Goal: Find contact information: Find contact information

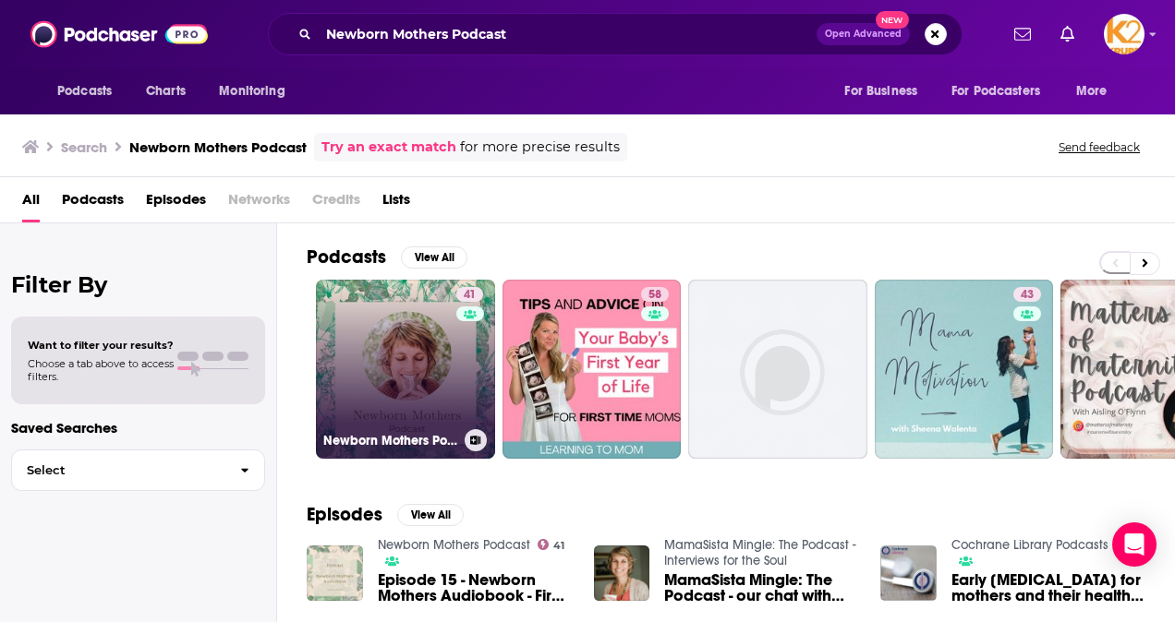
click at [419, 441] on h3 "Newborn Mothers Podcast" at bounding box center [390, 441] width 134 height 16
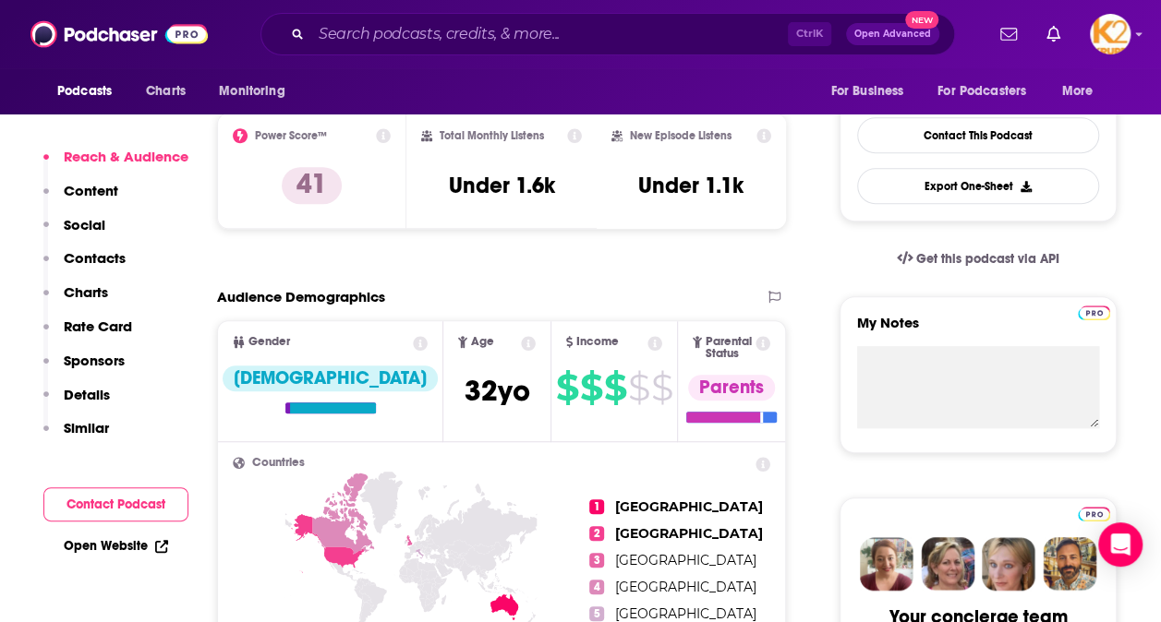
scroll to position [277, 0]
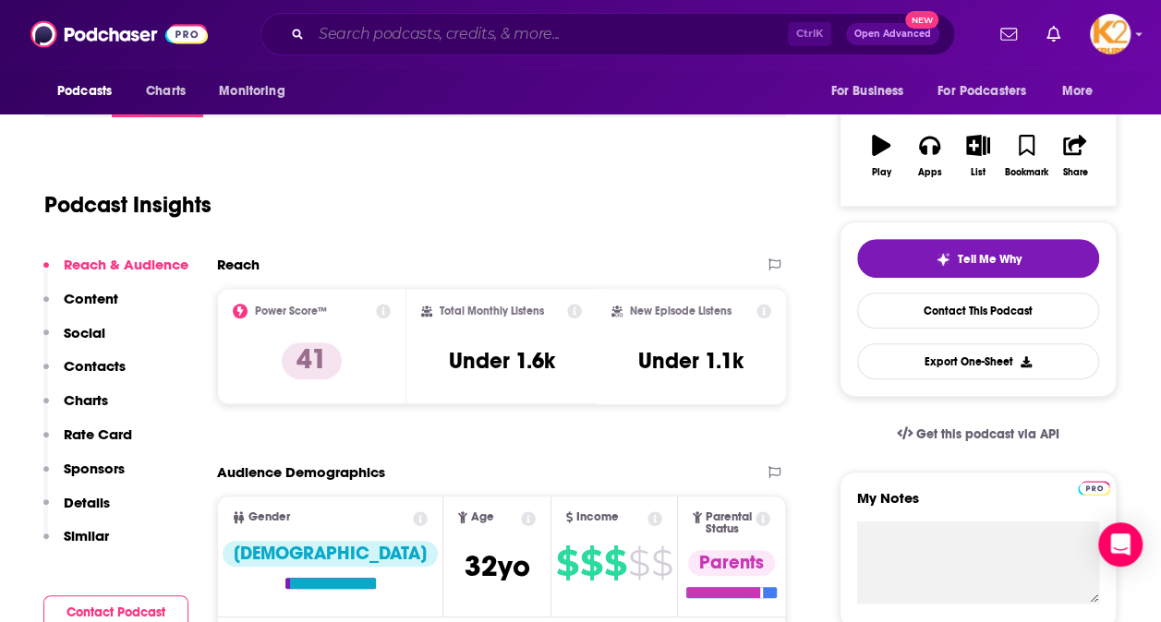
click at [339, 42] on input "Search podcasts, credits, & more..." at bounding box center [549, 34] width 477 height 30
paste input "She Found Motherhood Podcast"
type input "She Found Motherhood Podcast"
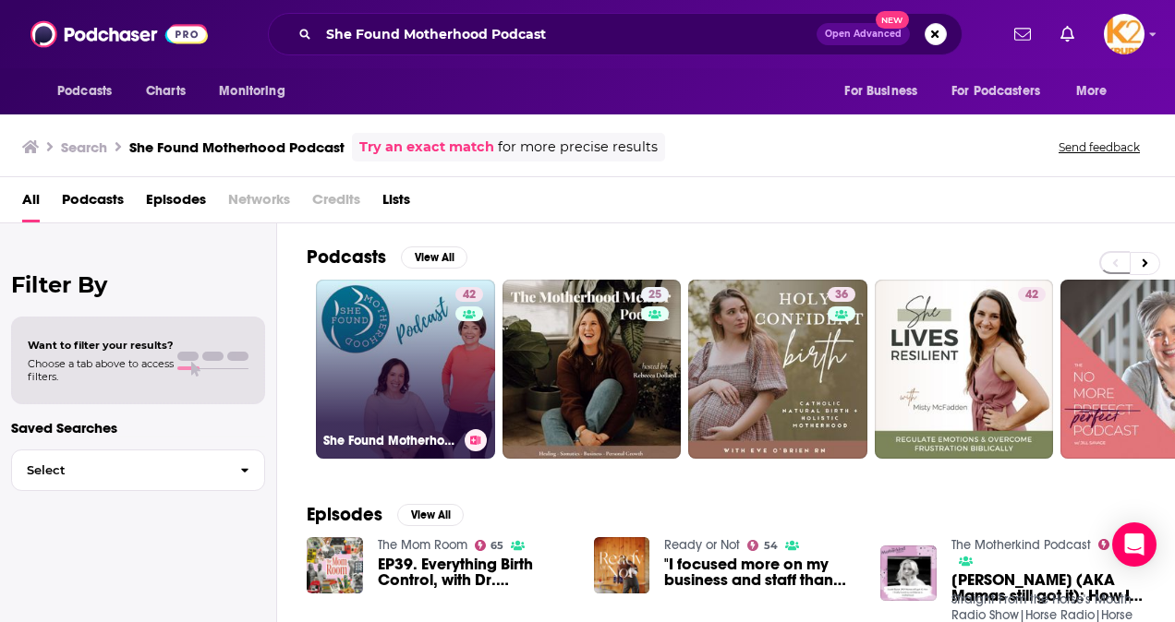
click at [389, 327] on link "42 She Found Motherhood Podcast" at bounding box center [405, 369] width 179 height 179
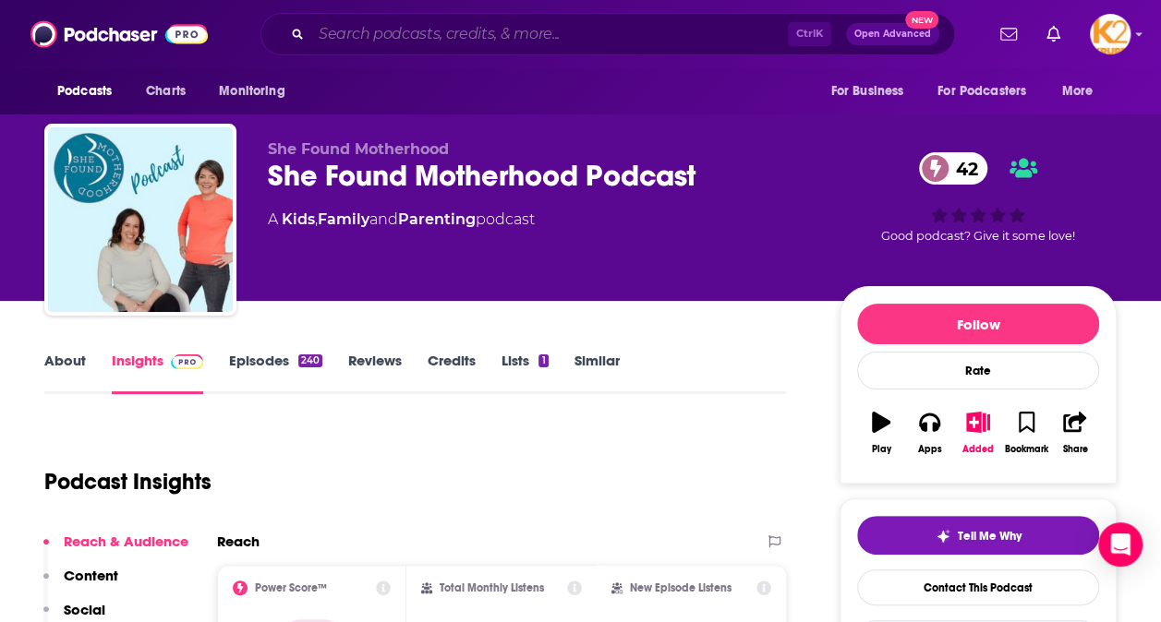
click at [368, 34] on input "Search podcasts, credits, & more..." at bounding box center [549, 34] width 477 height 30
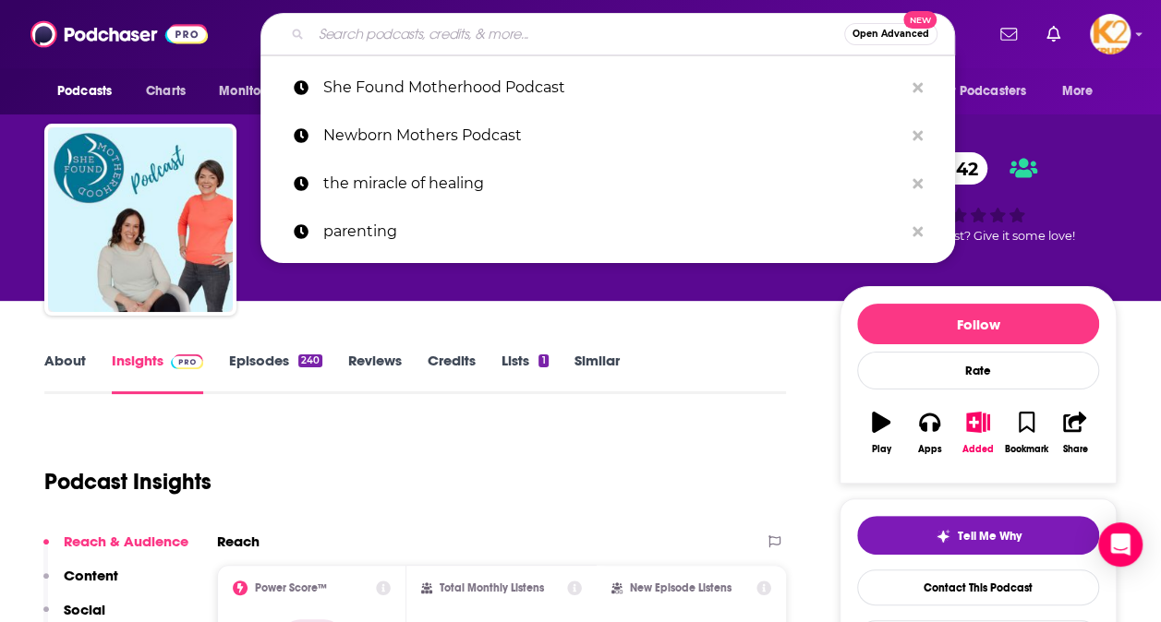
paste input "Is It Normal? The Pregnancy Podcast ([PERSON_NAME])"
type input "Is It Normal? The Pregnancy Podcast ([PERSON_NAME])"
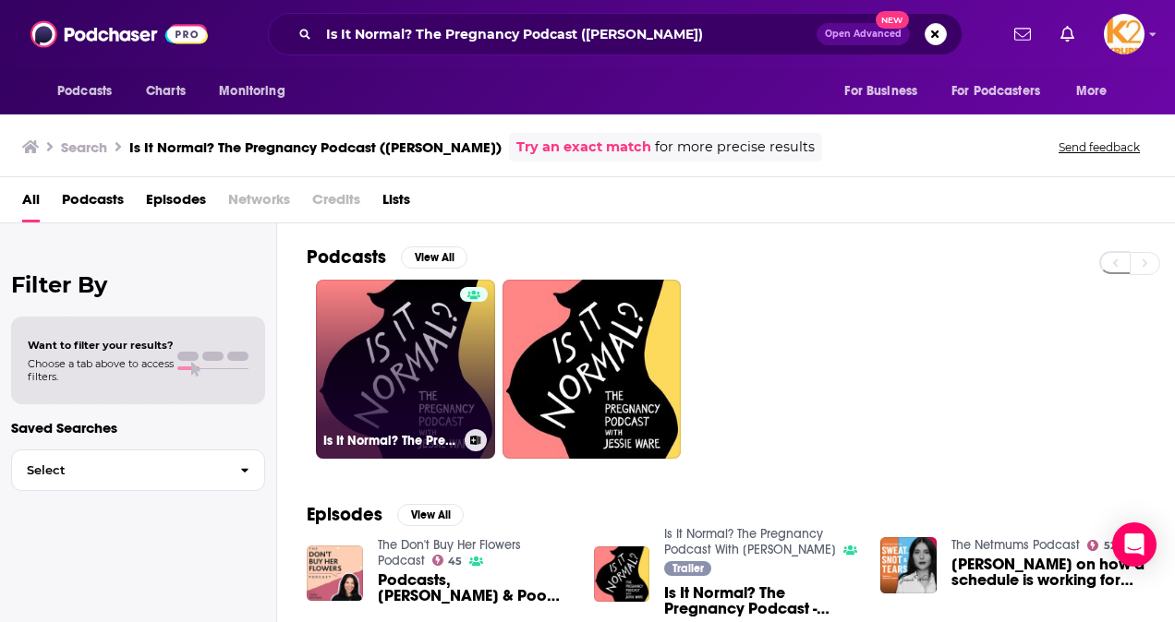
click at [456, 368] on link "Is It Normal? The Pregnancy Podcast With [PERSON_NAME]" at bounding box center [405, 369] width 179 height 179
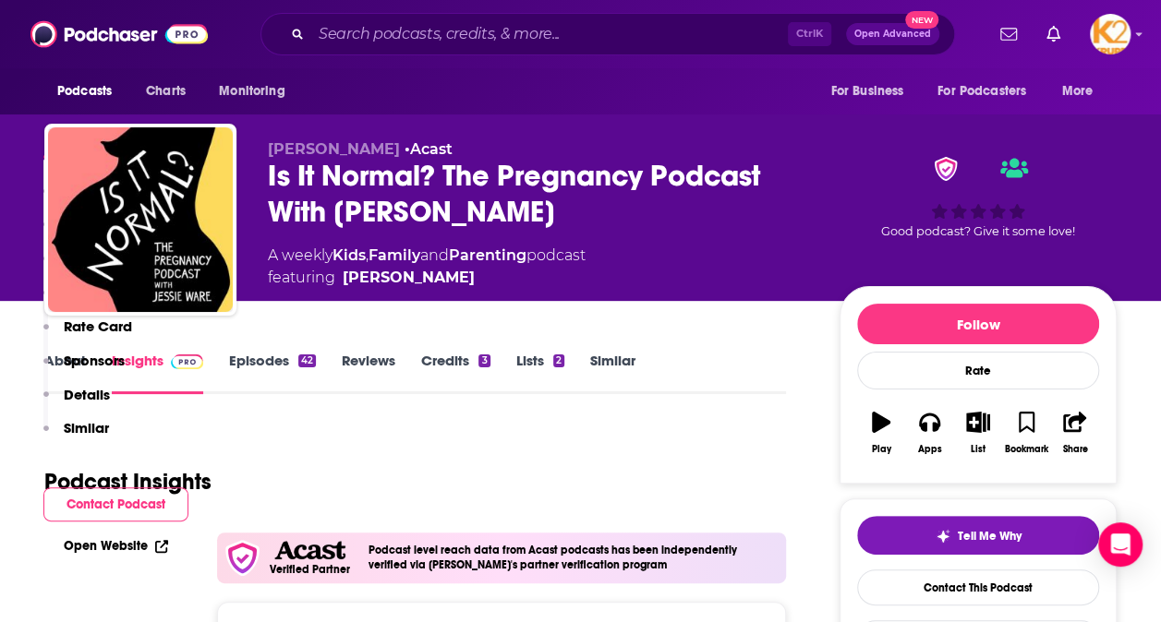
scroll to position [369, 0]
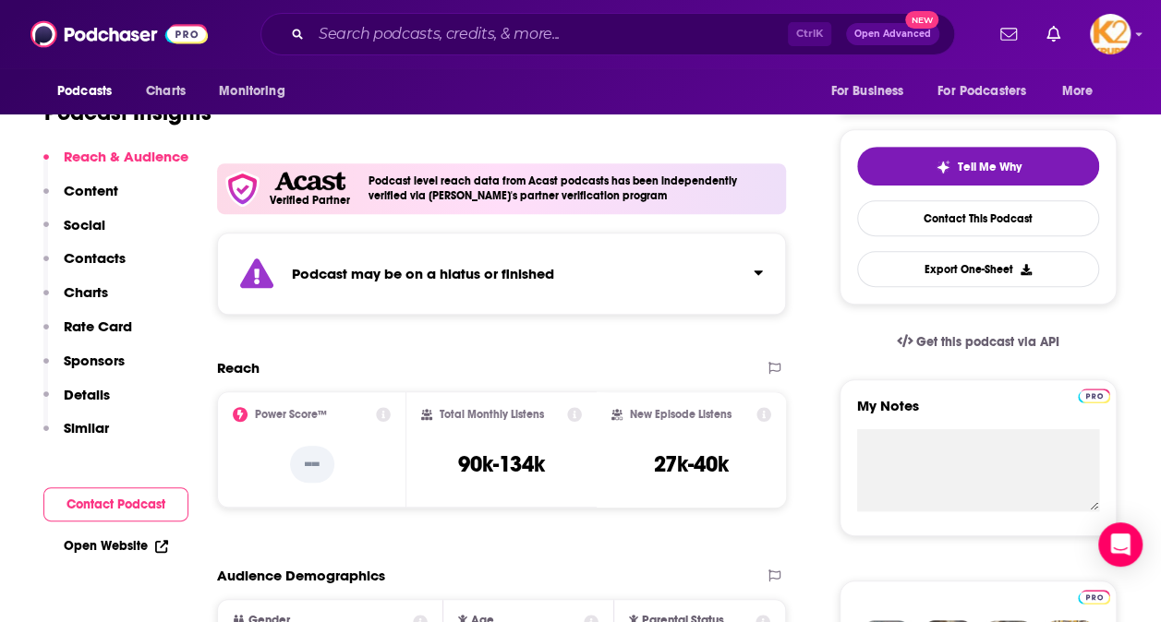
click at [101, 258] on p "Contacts" at bounding box center [95, 258] width 62 height 18
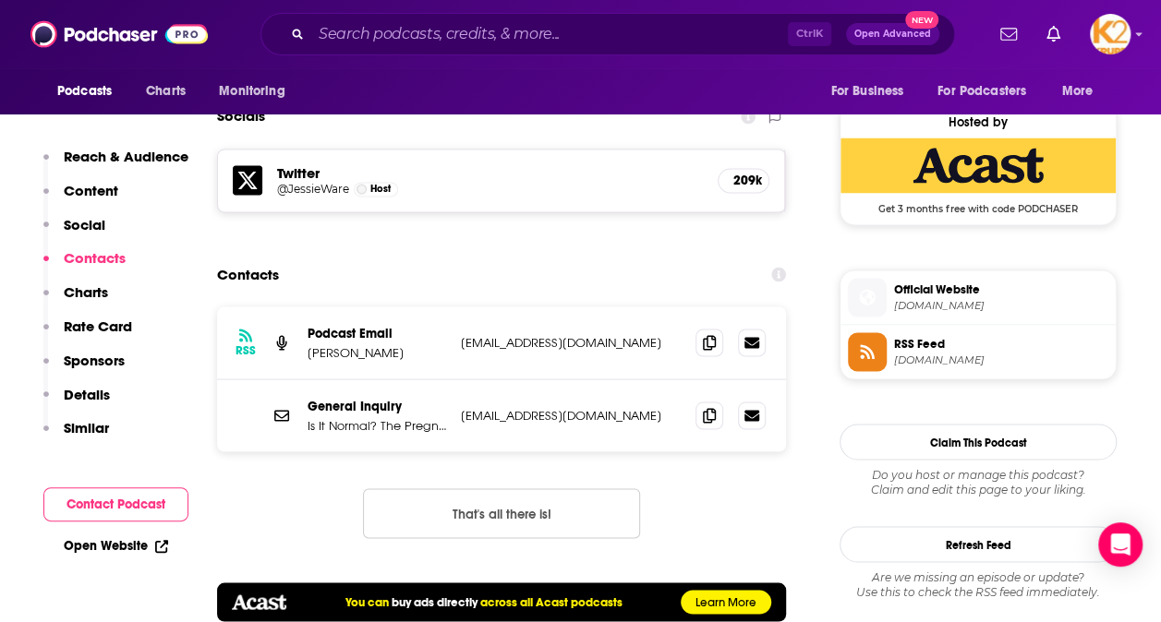
scroll to position [1468, 0]
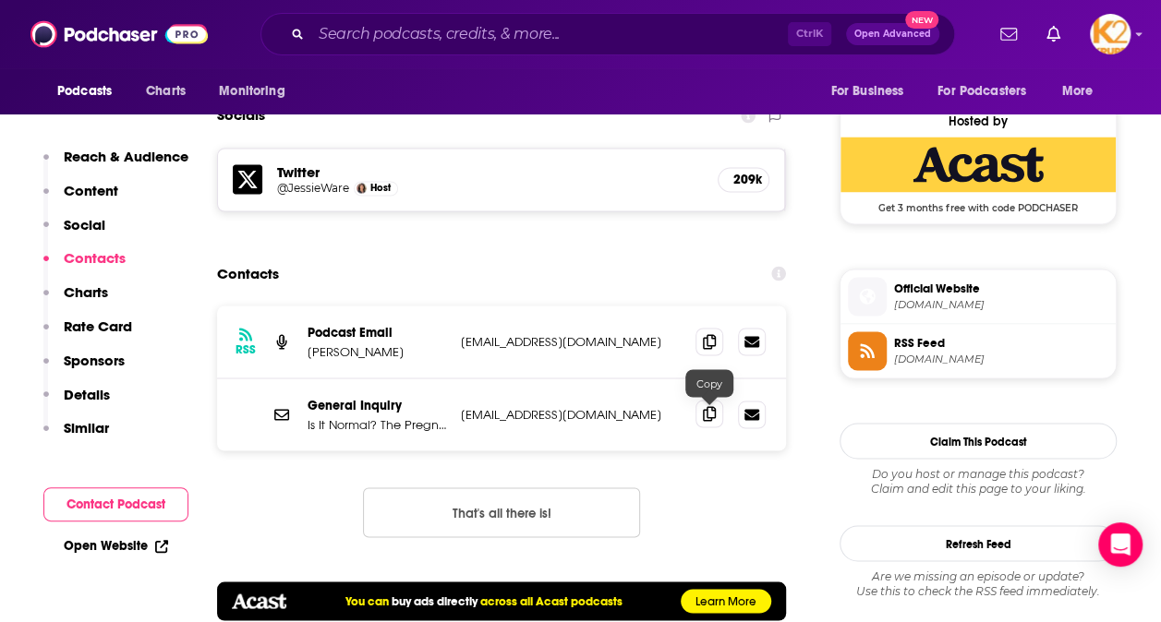
click at [711, 409] on icon at bounding box center [709, 413] width 13 height 15
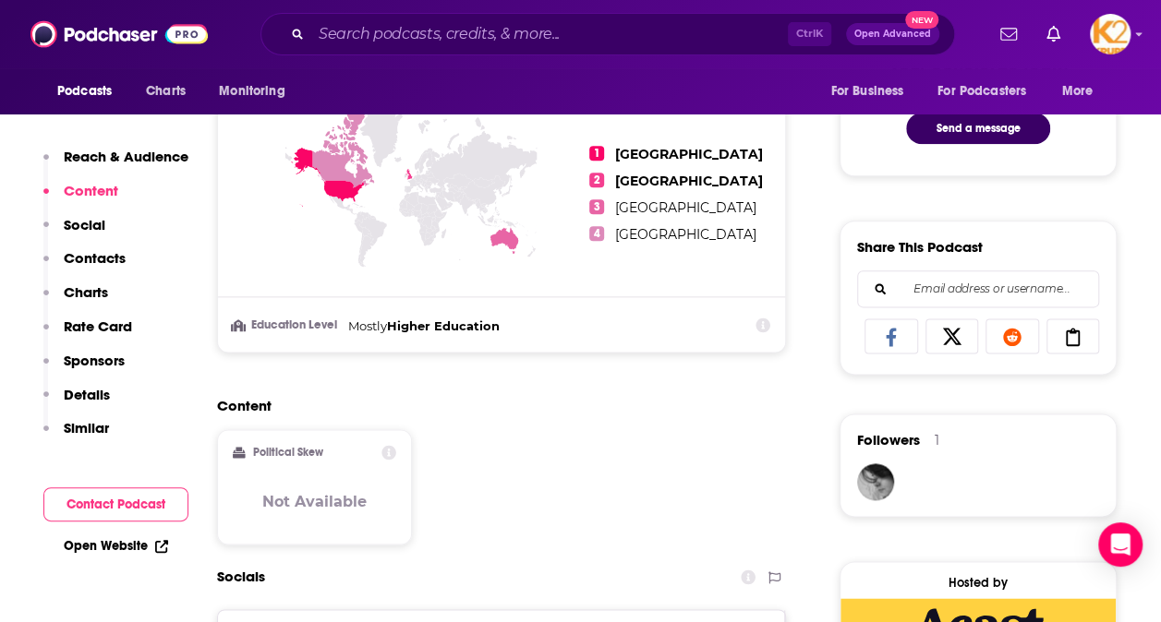
scroll to position [1375, 0]
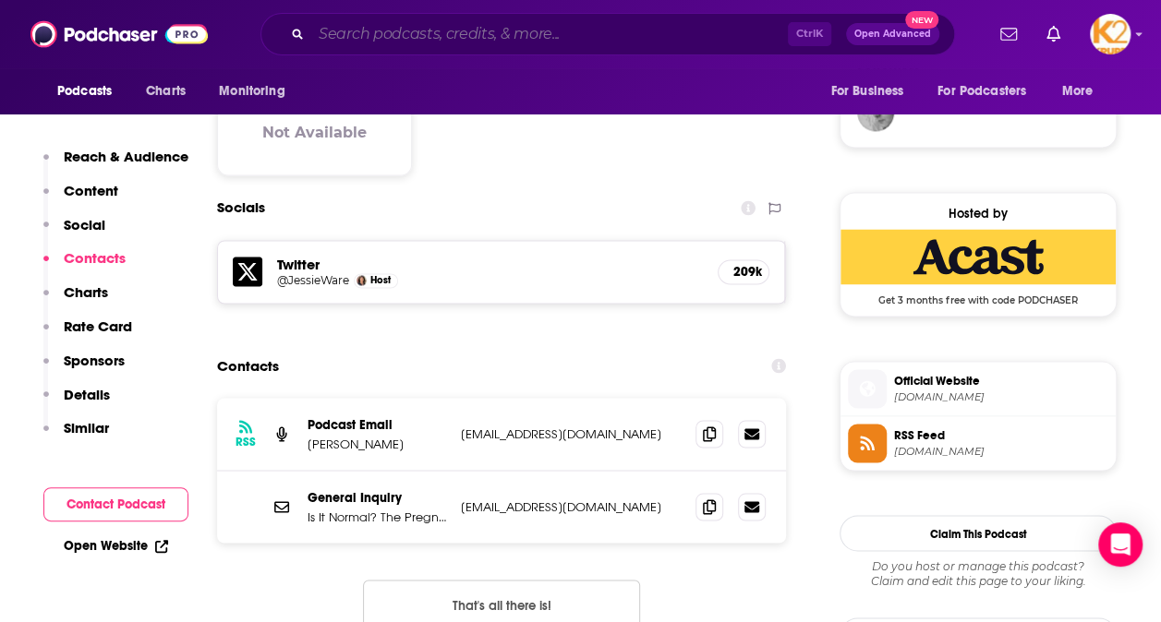
click at [401, 31] on input "Search podcasts, credits, & more..." at bounding box center [549, 34] width 477 height 30
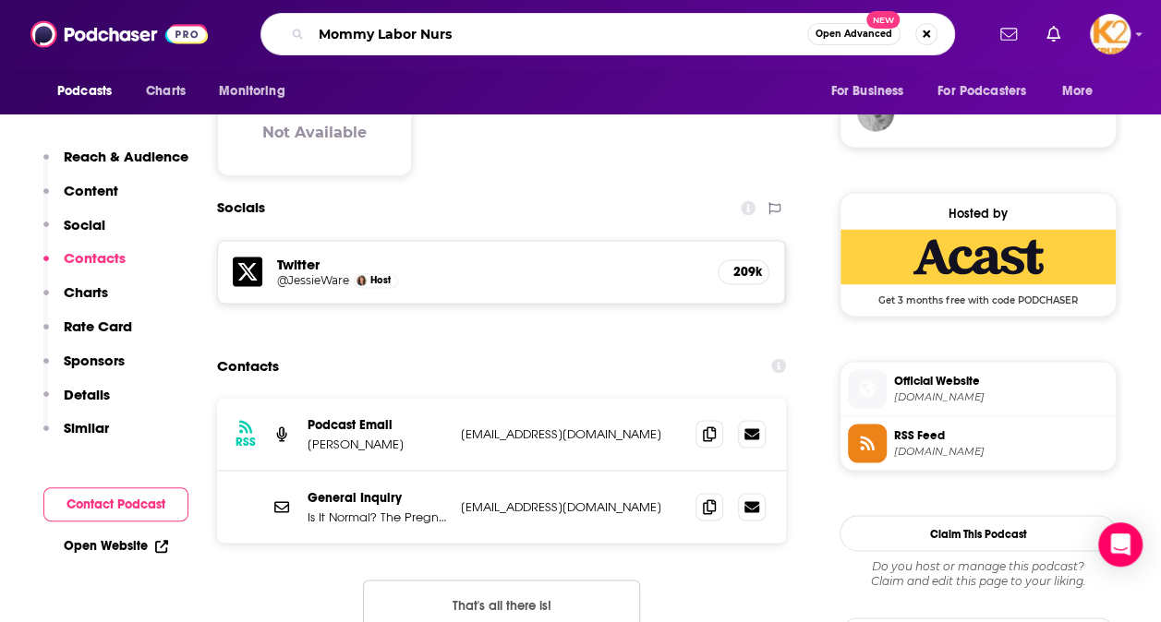
type input "Mommy Labor Nurse"
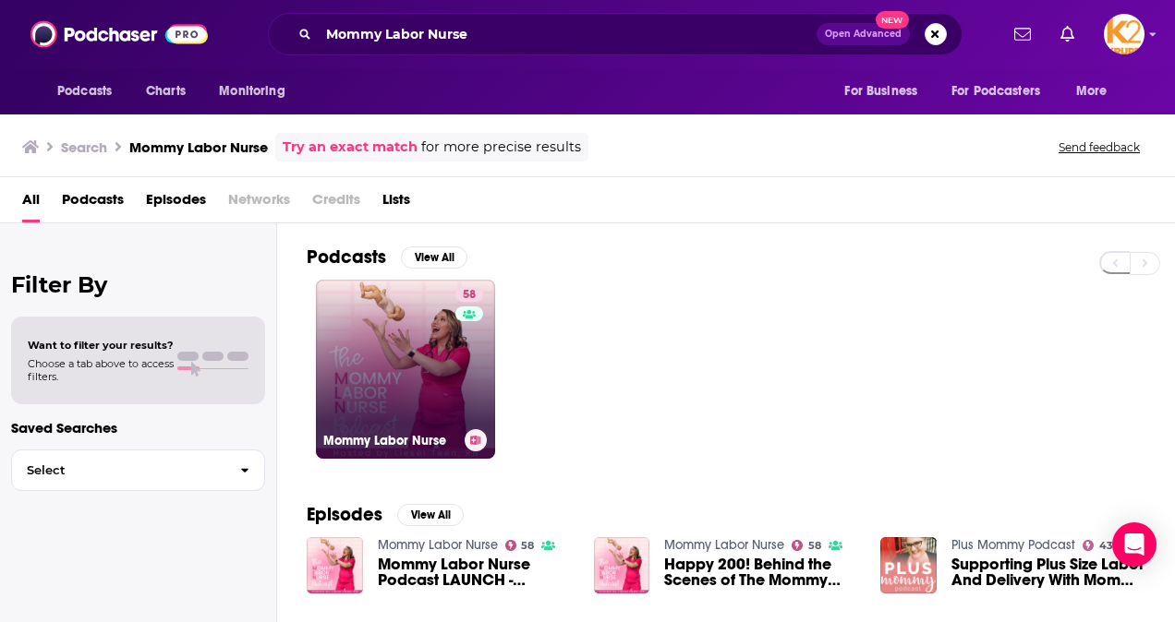
click at [388, 377] on link "58 Mommy Labor Nurse" at bounding box center [405, 369] width 179 height 179
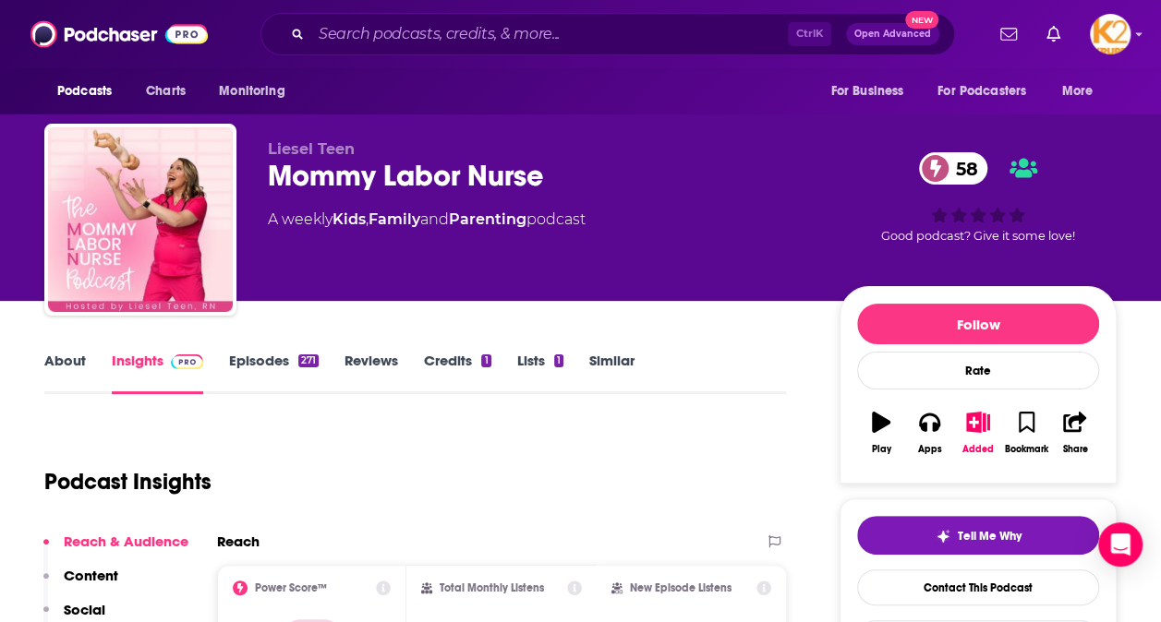
scroll to position [462, 0]
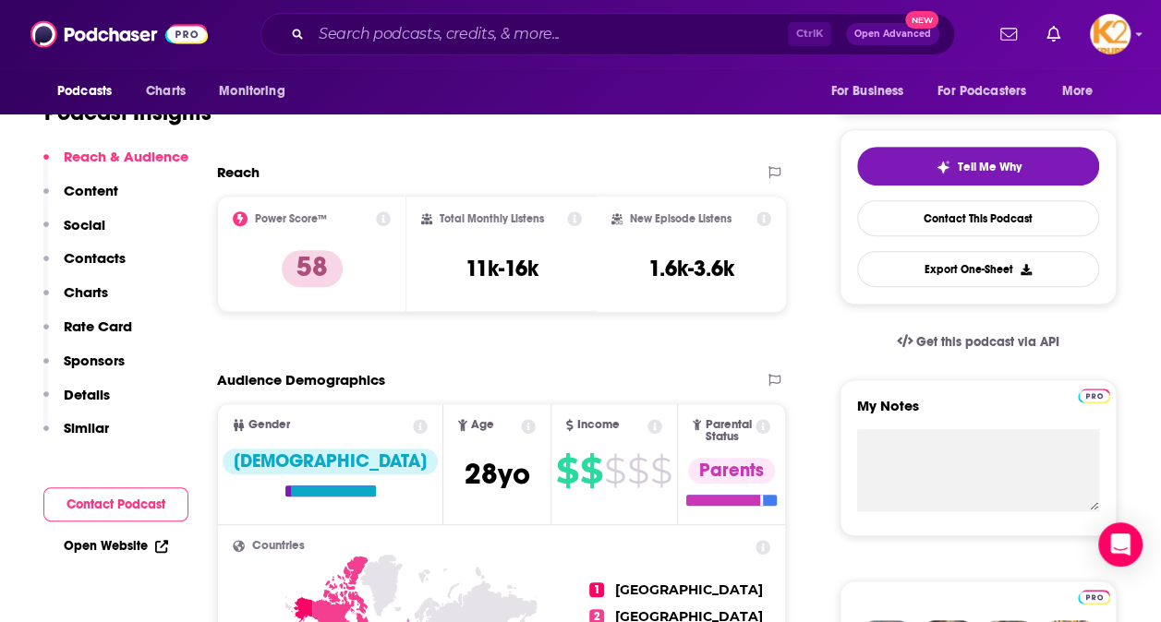
click at [79, 246] on button "Social" at bounding box center [74, 233] width 62 height 34
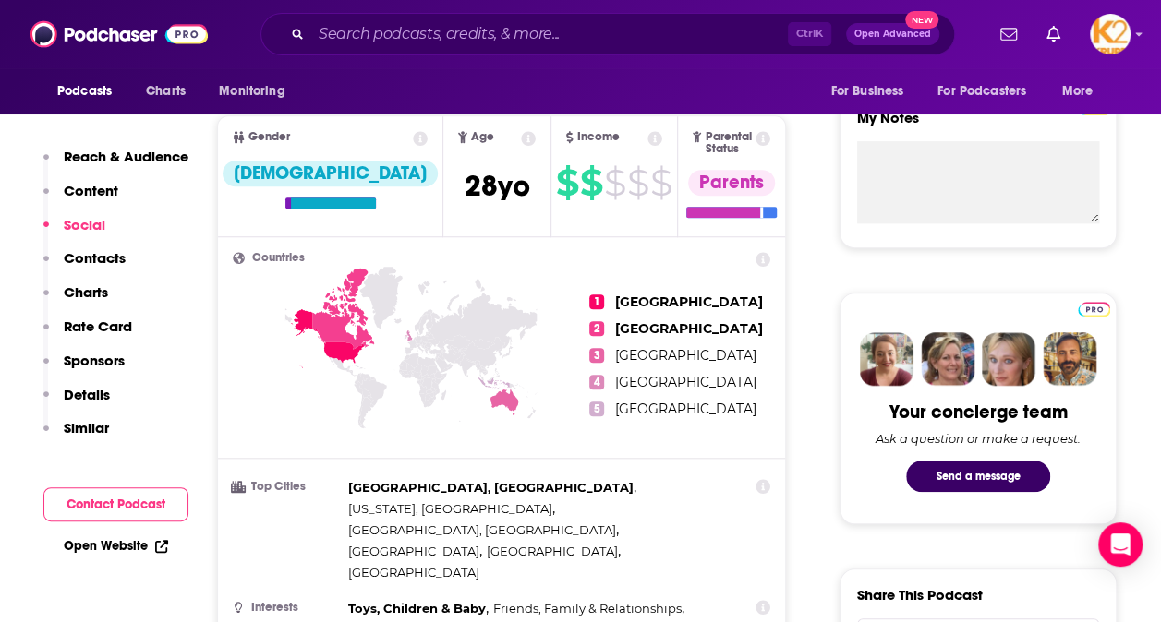
scroll to position [1395, 0]
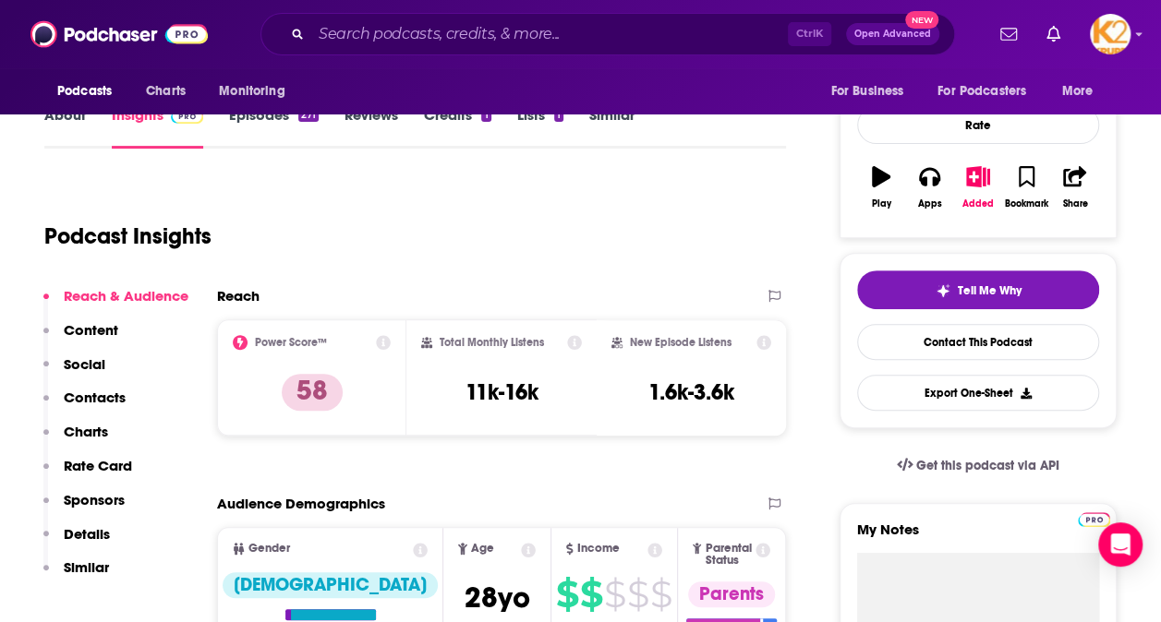
scroll to position [286, 0]
